Goal: Navigation & Orientation: Find specific page/section

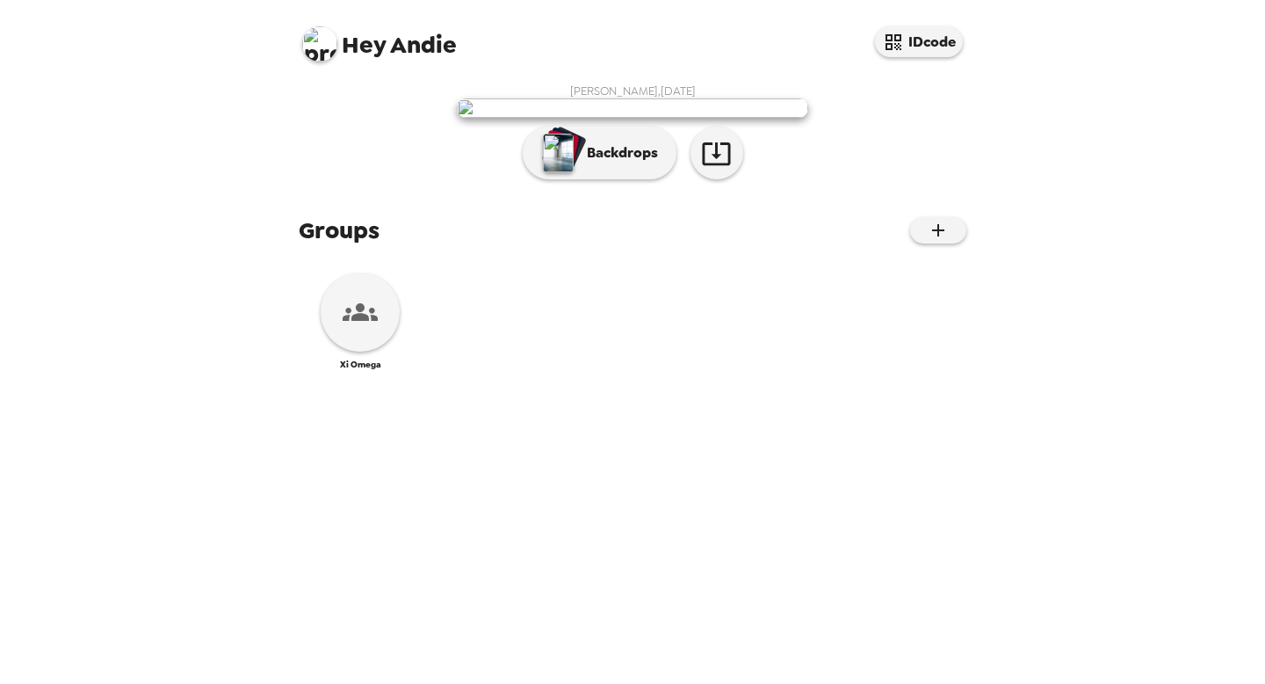
scroll to position [141, 0]
click at [363, 329] on icon at bounding box center [360, 311] width 35 height 35
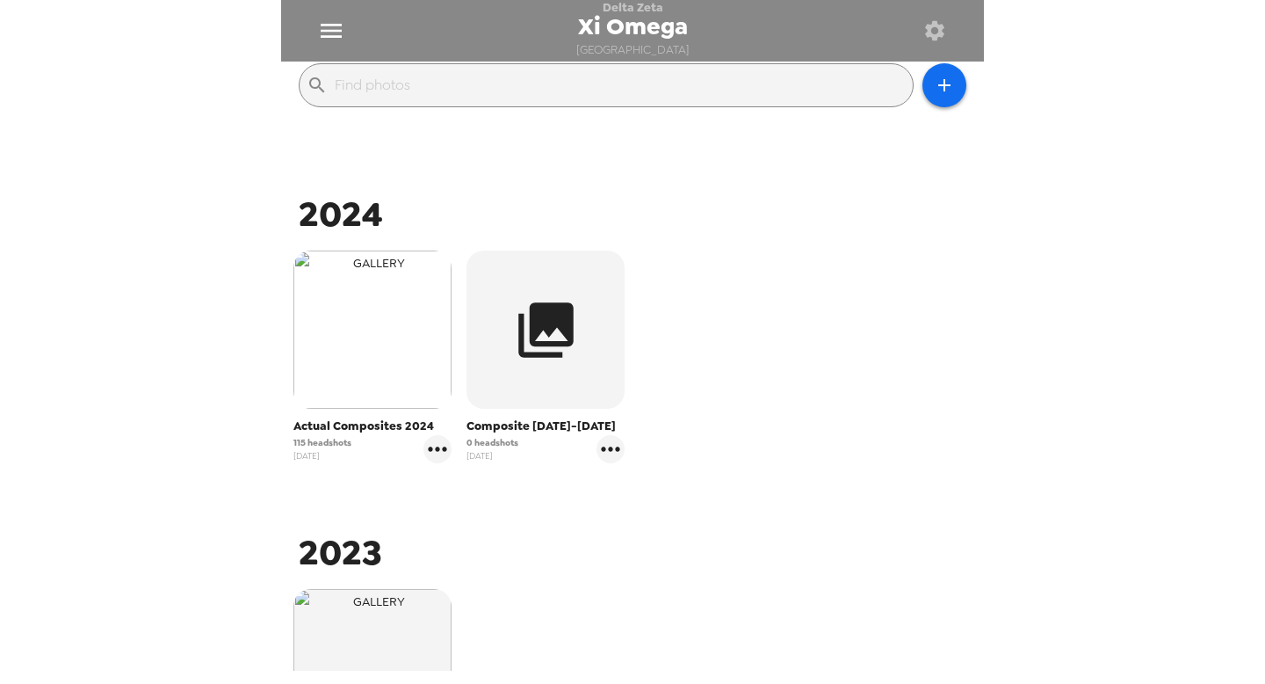
scroll to position [223, 0]
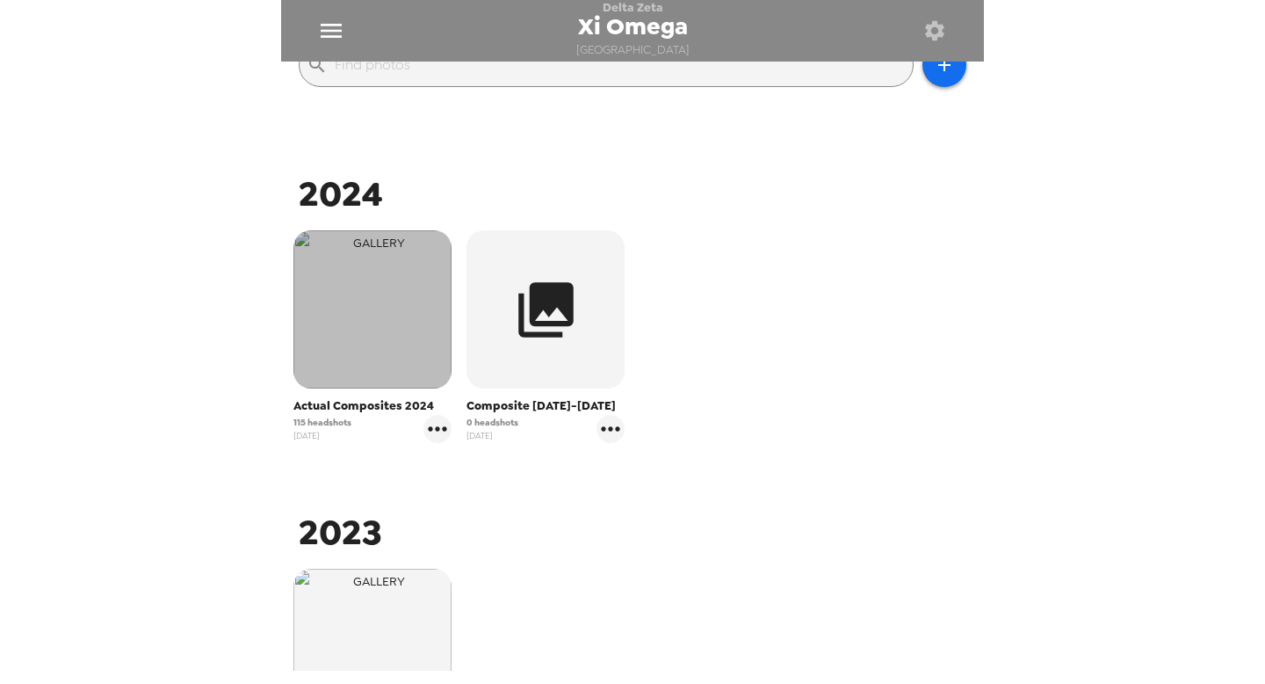
click at [400, 301] on img "button" at bounding box center [372, 309] width 158 height 158
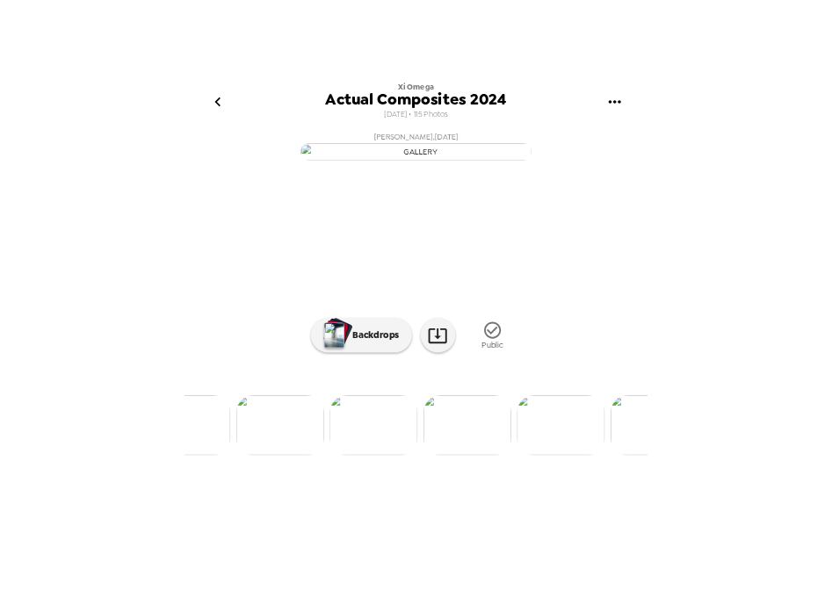
scroll to position [0, 14442]
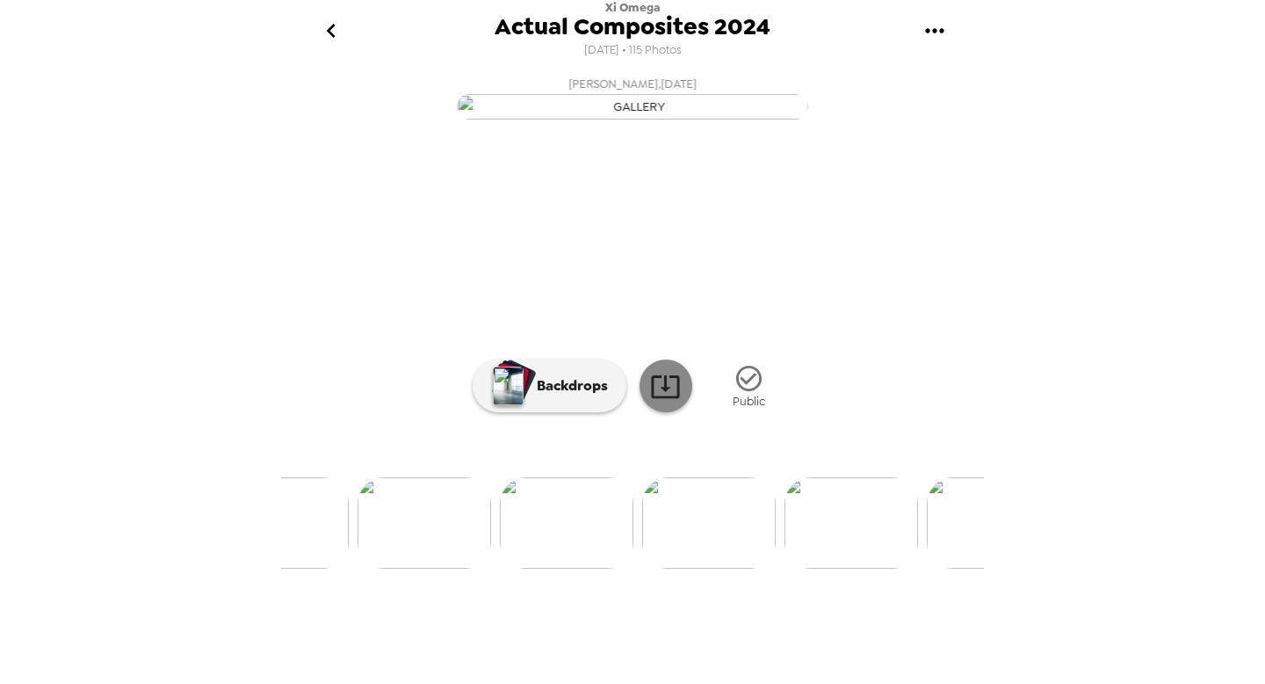
click at [665, 398] on icon at bounding box center [665, 386] width 28 height 23
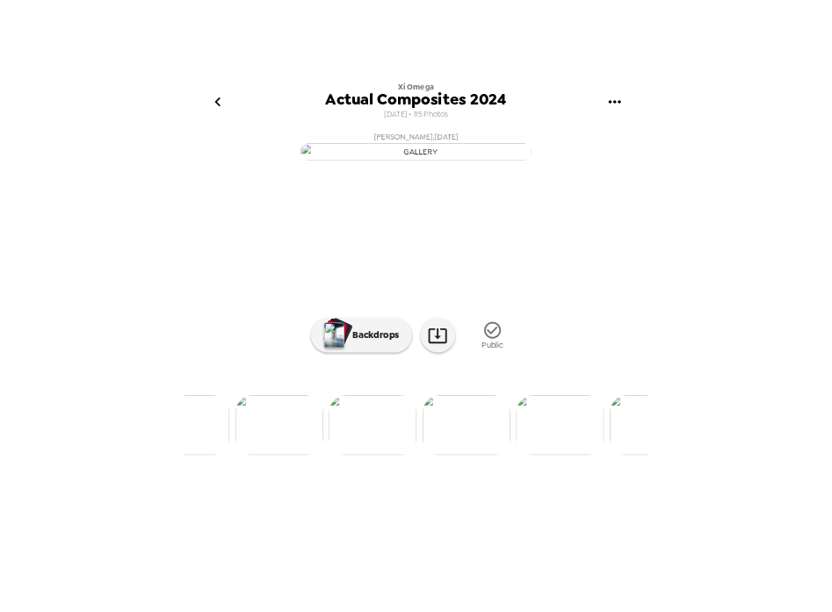
scroll to position [76, 0]
